Goal: Task Accomplishment & Management: Complete application form

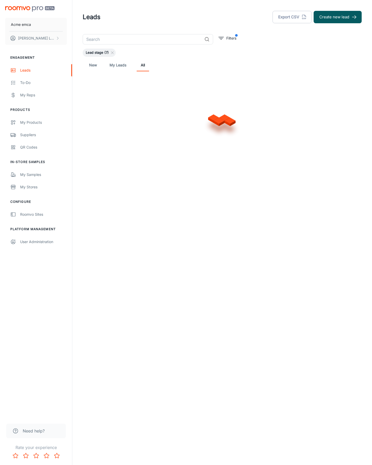
click at [338, 17] on button "Create new lead" at bounding box center [338, 17] width 48 height 12
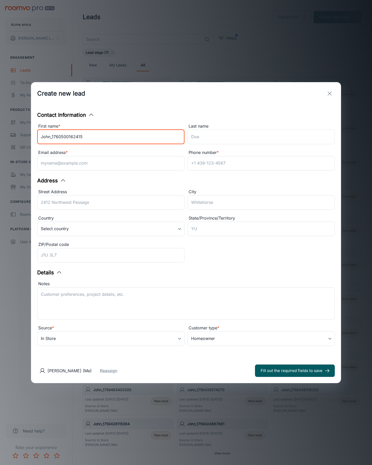
type input "John_1760500162415"
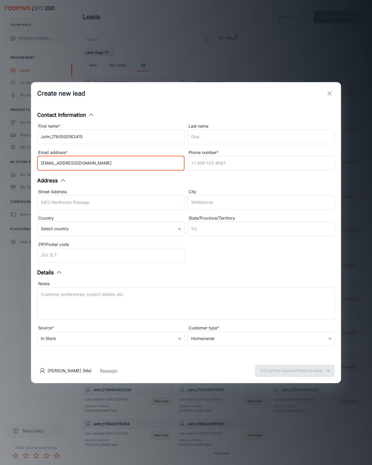
type input "[EMAIL_ADDRESS][DOMAIN_NAME]"
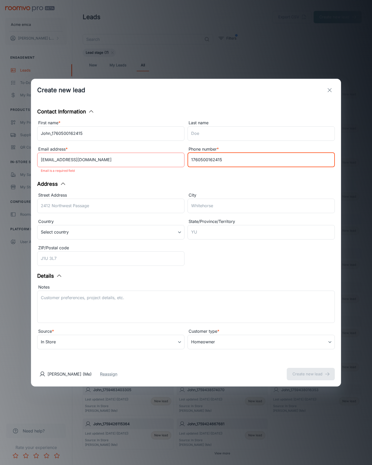
type input "1760500162415"
click at [311, 370] on button "Create new lead" at bounding box center [311, 374] width 48 height 12
